Goal: Information Seeking & Learning: Learn about a topic

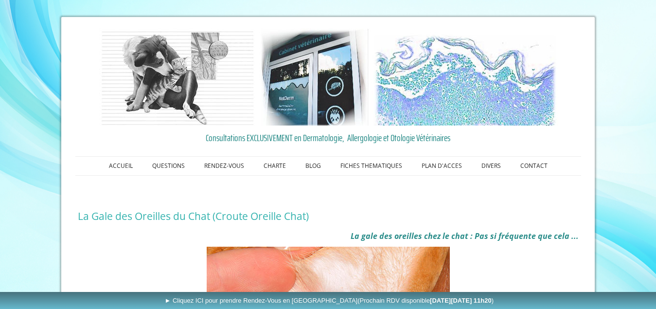
scroll to position [146, 0]
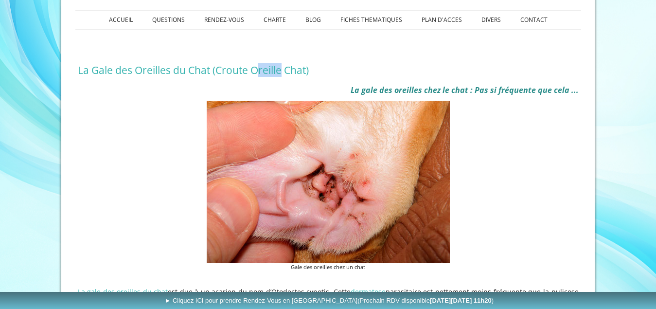
drag, startPoint x: 261, startPoint y: 70, endPoint x: 283, endPoint y: 70, distance: 22.8
click at [283, 70] on h1 "La Gale des Oreilles du Chat (Croute Oreille Chat)" at bounding box center [328, 70] width 501 height 13
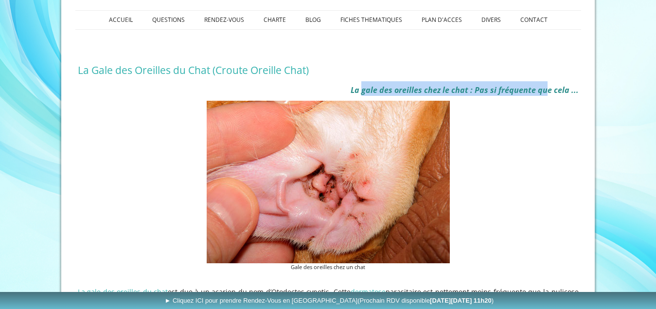
drag, startPoint x: 362, startPoint y: 91, endPoint x: 546, endPoint y: 95, distance: 184.3
click at [546, 95] on b "La gale des oreilles chez le chat : Pas si fréquente que cela ..." at bounding box center [464, 90] width 228 height 11
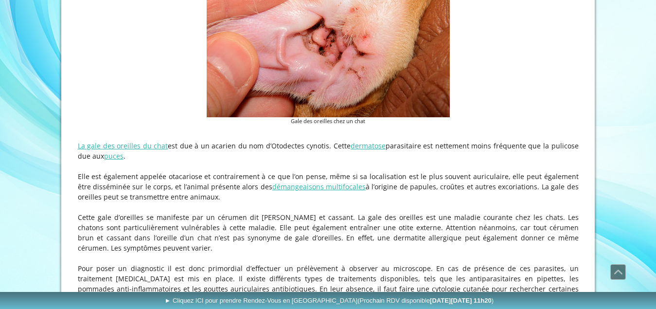
scroll to position [340, 0]
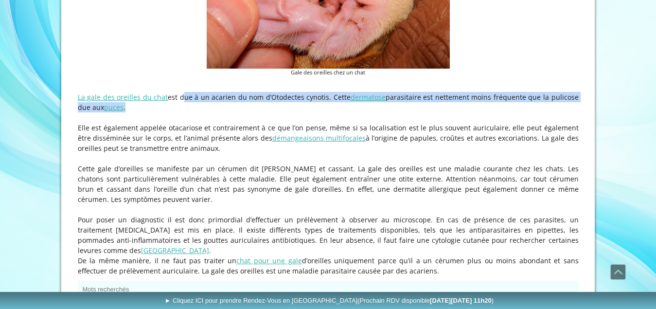
drag, startPoint x: 178, startPoint y: 98, endPoint x: 294, endPoint y: 103, distance: 115.3
click at [294, 103] on p "La gale des oreilles du chat est due à un acarien du nom d’Otodectes cynotis. C…" at bounding box center [328, 102] width 501 height 20
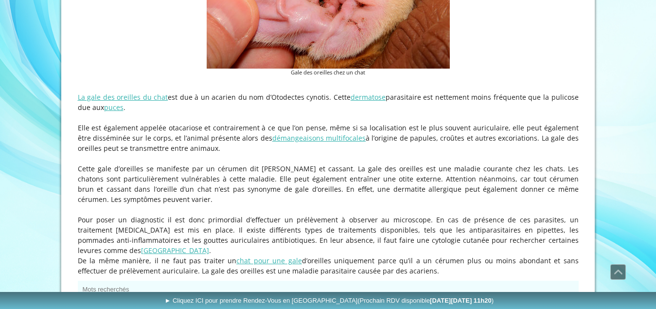
click at [441, 124] on p "Elle est également appelée otacariose et contrairement à ce que l’on pense, mêm…" at bounding box center [328, 137] width 501 height 31
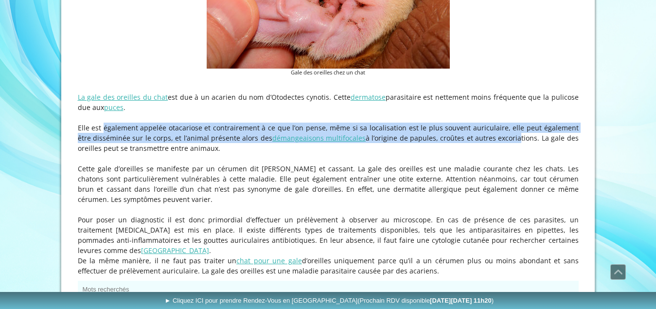
drag, startPoint x: 78, startPoint y: 128, endPoint x: 473, endPoint y: 140, distance: 394.9
click at [489, 139] on p "Elle est également appelée otacariose et contrairement à ce que l’on pense, mêm…" at bounding box center [328, 137] width 501 height 31
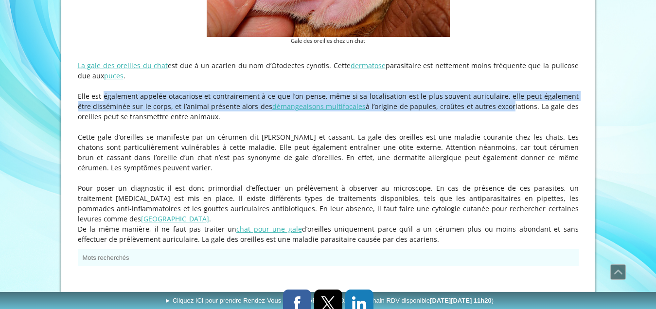
scroll to position [389, 0]
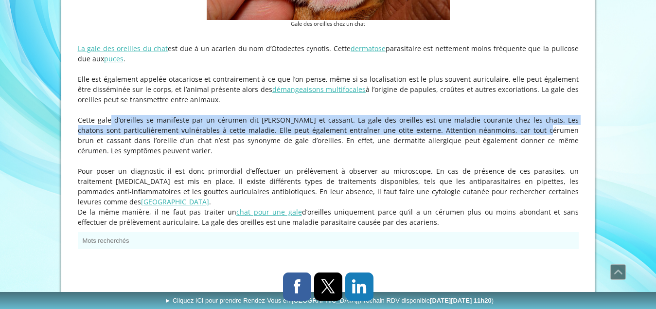
drag, startPoint x: 88, startPoint y: 124, endPoint x: 485, endPoint y: 134, distance: 396.8
click at [485, 134] on p "Cette gale d’oreilles se manifeste par un cérumen dit [PERSON_NAME] et cassant.…" at bounding box center [328, 135] width 501 height 41
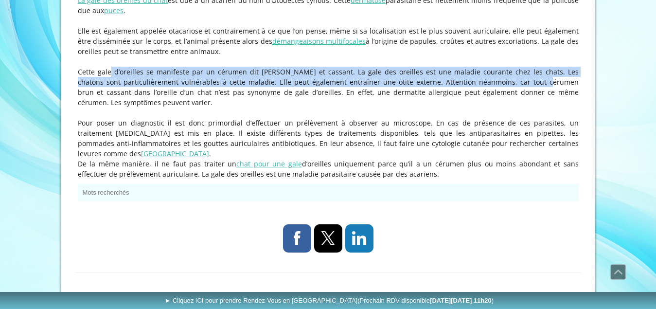
scroll to position [437, 0]
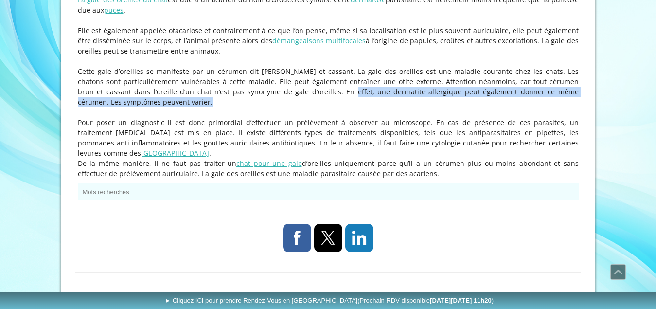
drag, startPoint x: 262, startPoint y: 90, endPoint x: 435, endPoint y: 98, distance: 172.7
click at [435, 98] on p "Cette gale d’oreilles se manifeste par un cérumen dit [PERSON_NAME] et cassant.…" at bounding box center [328, 86] width 501 height 41
click at [300, 93] on p "Cette gale d’oreilles se manifeste par un cérumen dit [PERSON_NAME] et cassant.…" at bounding box center [328, 86] width 501 height 41
drag, startPoint x: 302, startPoint y: 92, endPoint x: 474, endPoint y: 97, distance: 172.1
click at [474, 97] on p "Cette gale d’oreilles se manifeste par un cérumen dit [PERSON_NAME] et cassant.…" at bounding box center [328, 86] width 501 height 41
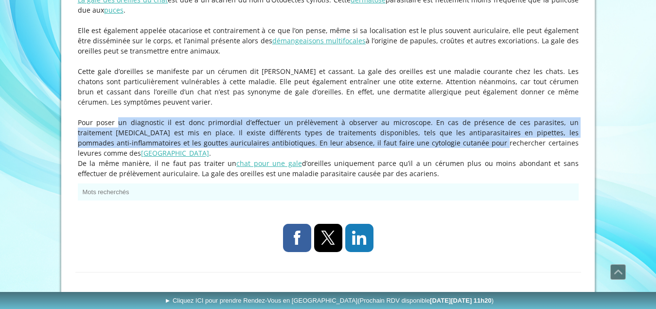
drag, startPoint x: 87, startPoint y: 122, endPoint x: 362, endPoint y: 141, distance: 275.8
click at [362, 141] on p "Pour poser un diagnostic il est donc primordial d’effectuer un prélèvement à ob…" at bounding box center [328, 137] width 501 height 41
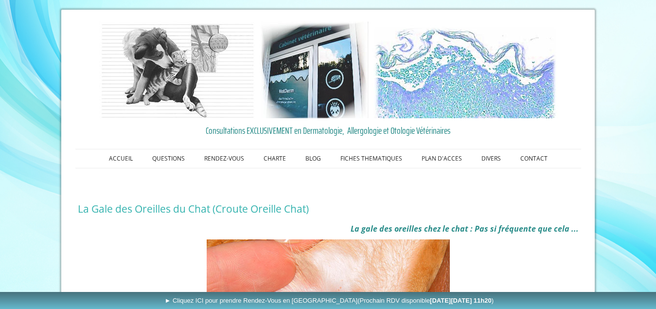
scroll to position [0, 0]
